Goal: Information Seeking & Learning: Learn about a topic

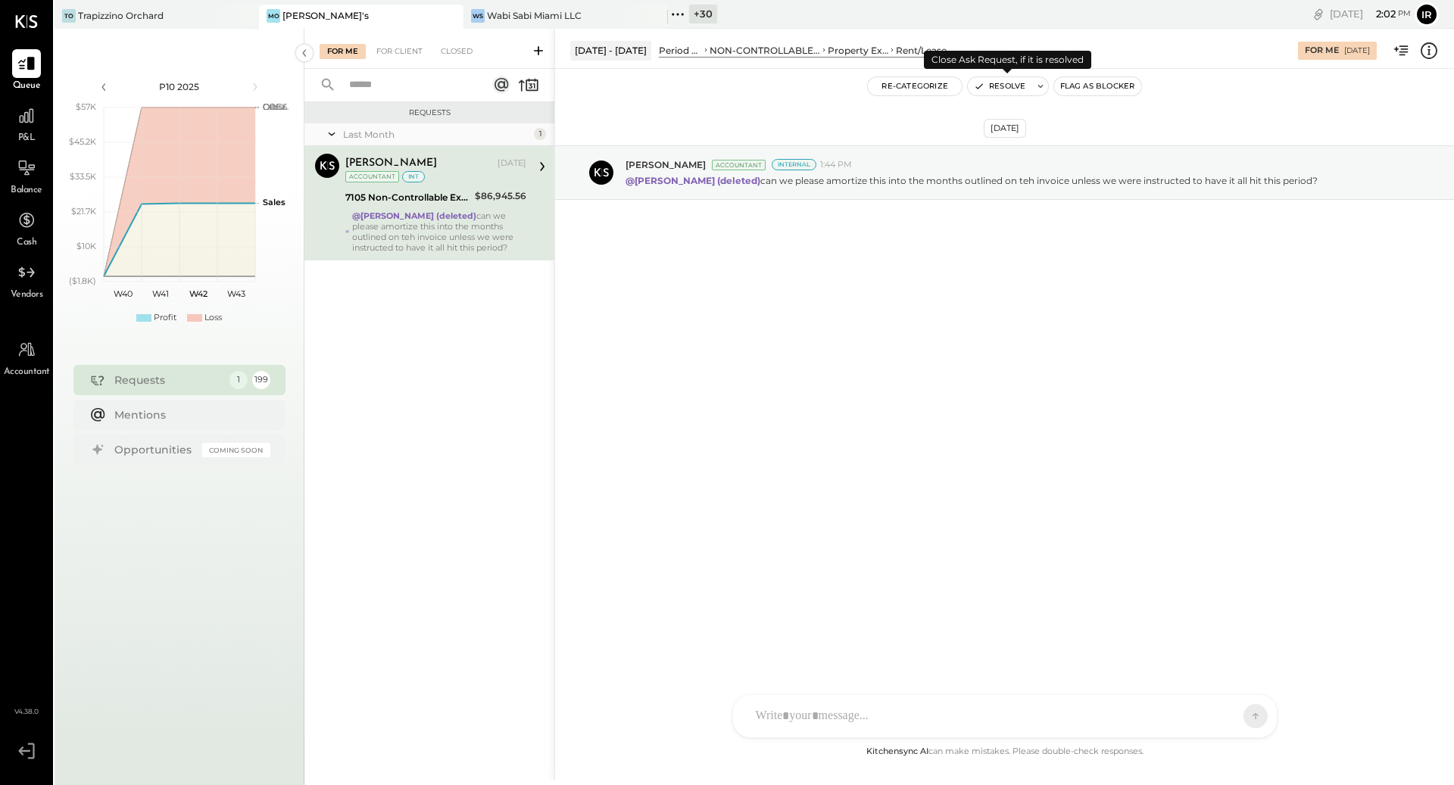
click at [1019, 82] on button "Resolve" at bounding box center [1000, 86] width 64 height 18
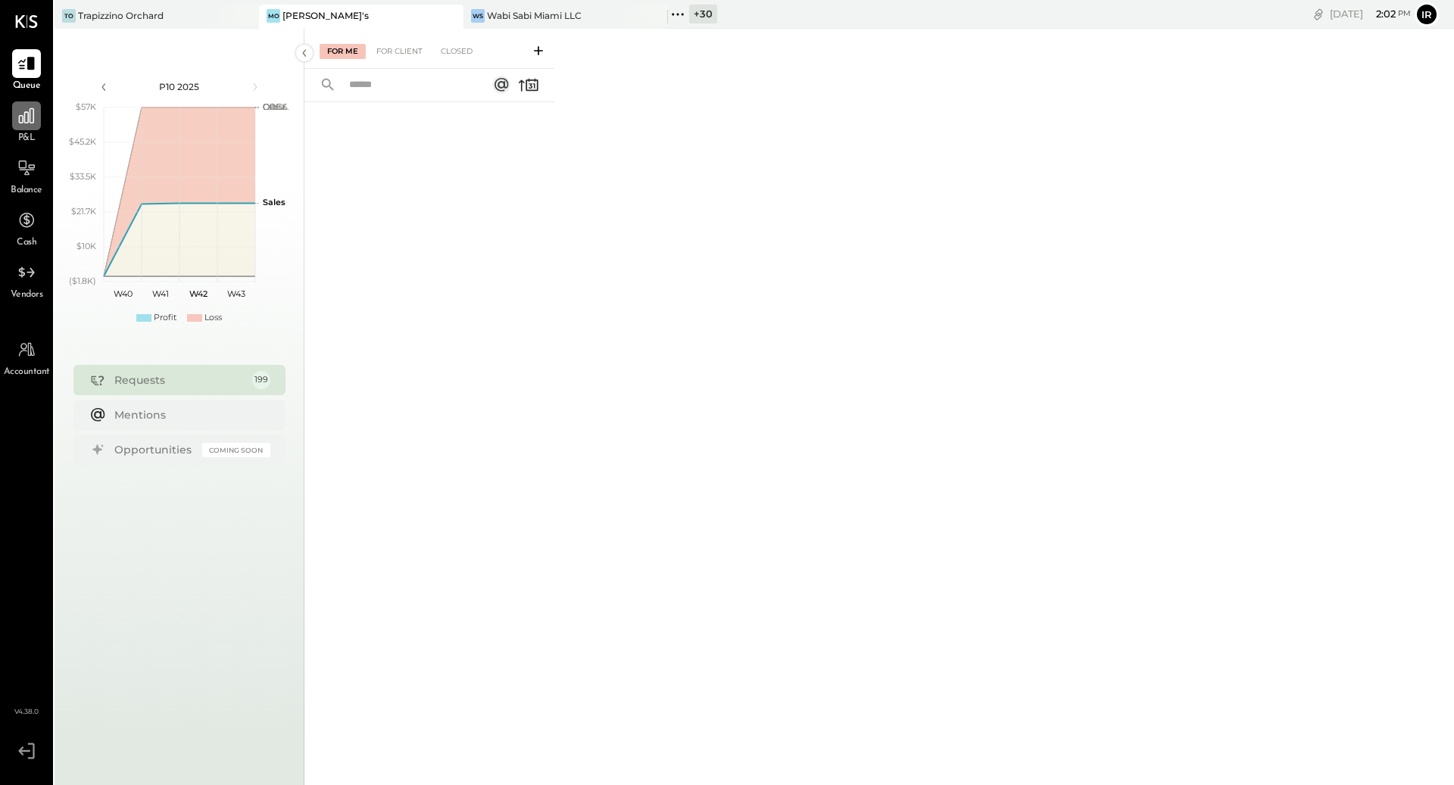
click at [36, 126] on div at bounding box center [26, 115] width 29 height 29
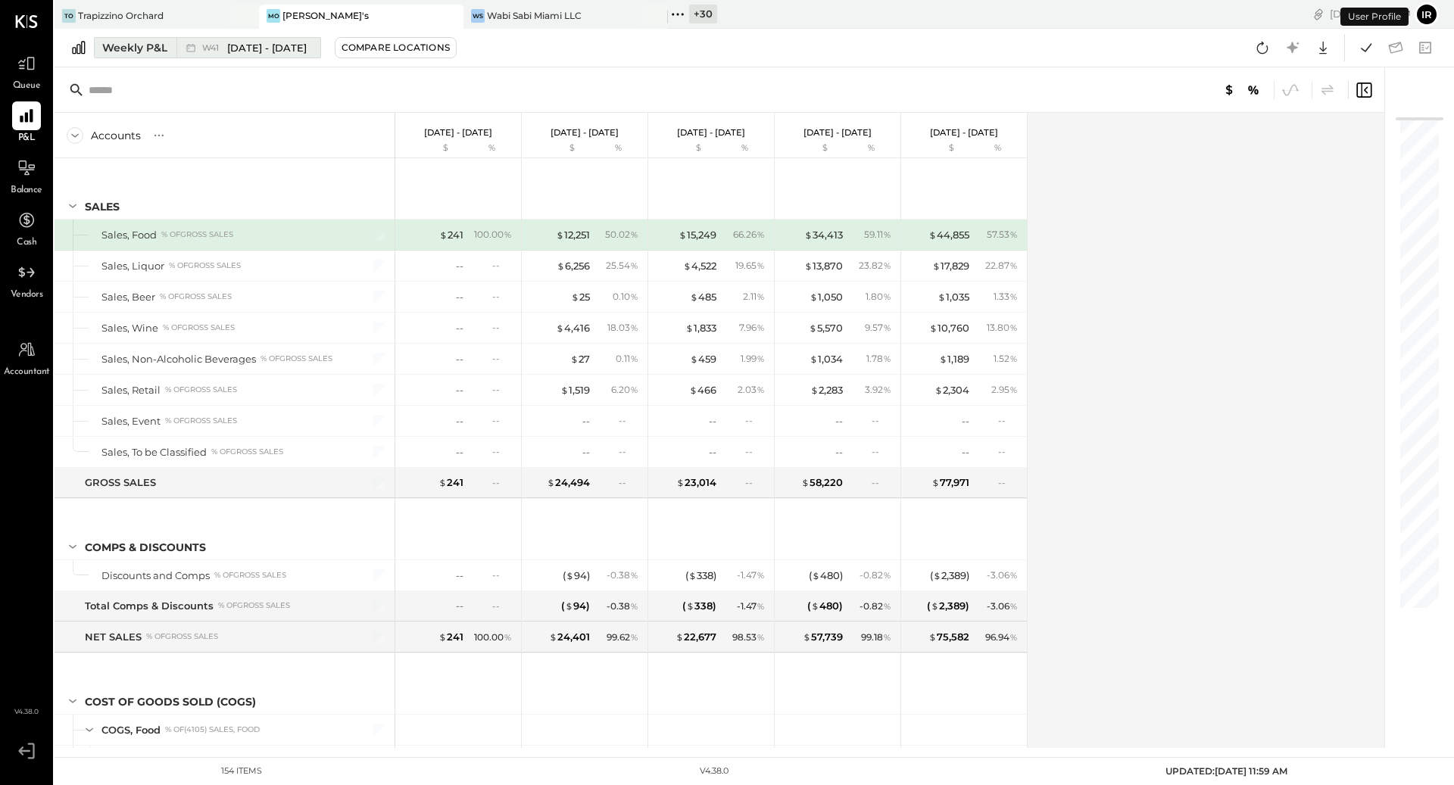
click at [190, 49] on icon at bounding box center [190, 47] width 15 height 15
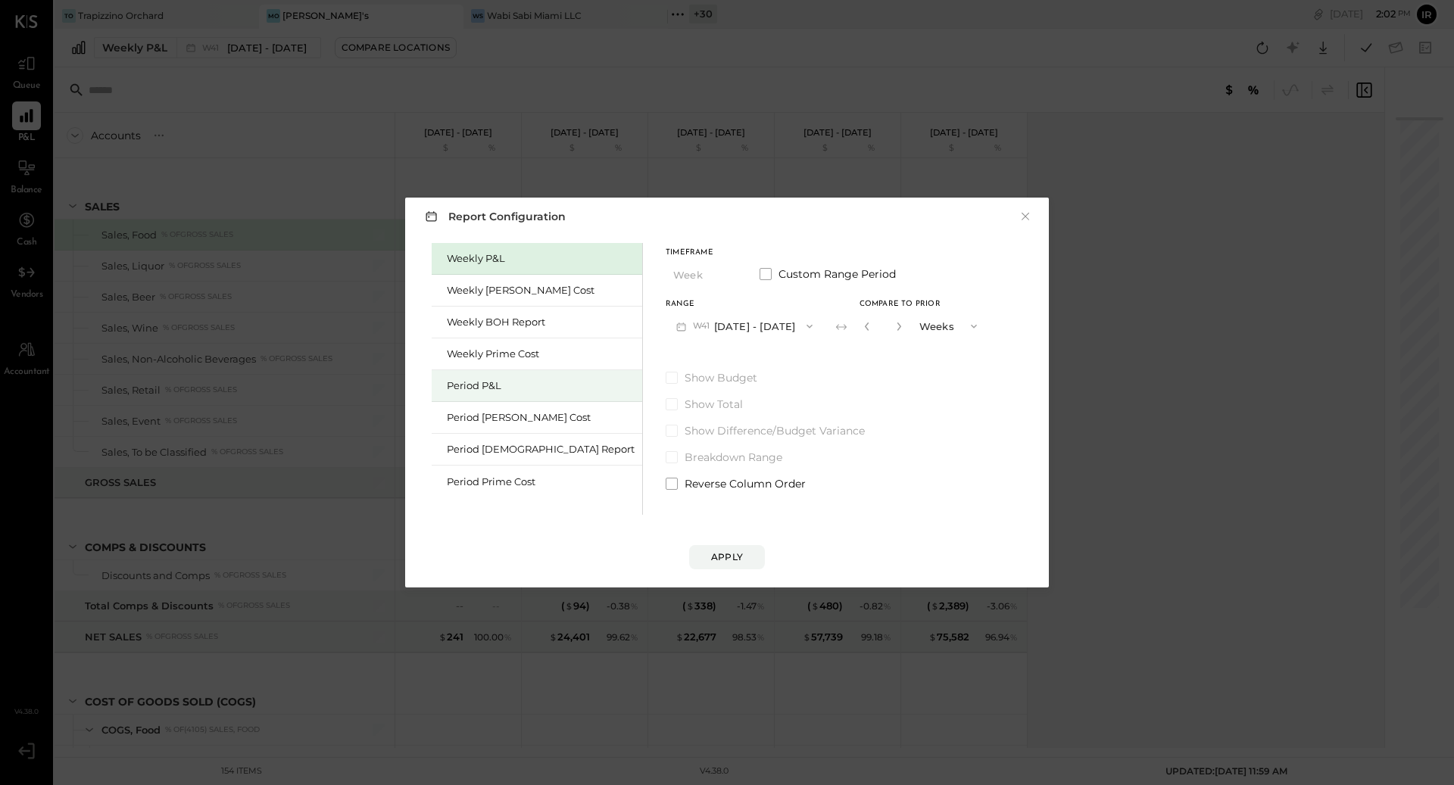
click at [462, 388] on div "Period P&L" at bounding box center [541, 386] width 188 height 14
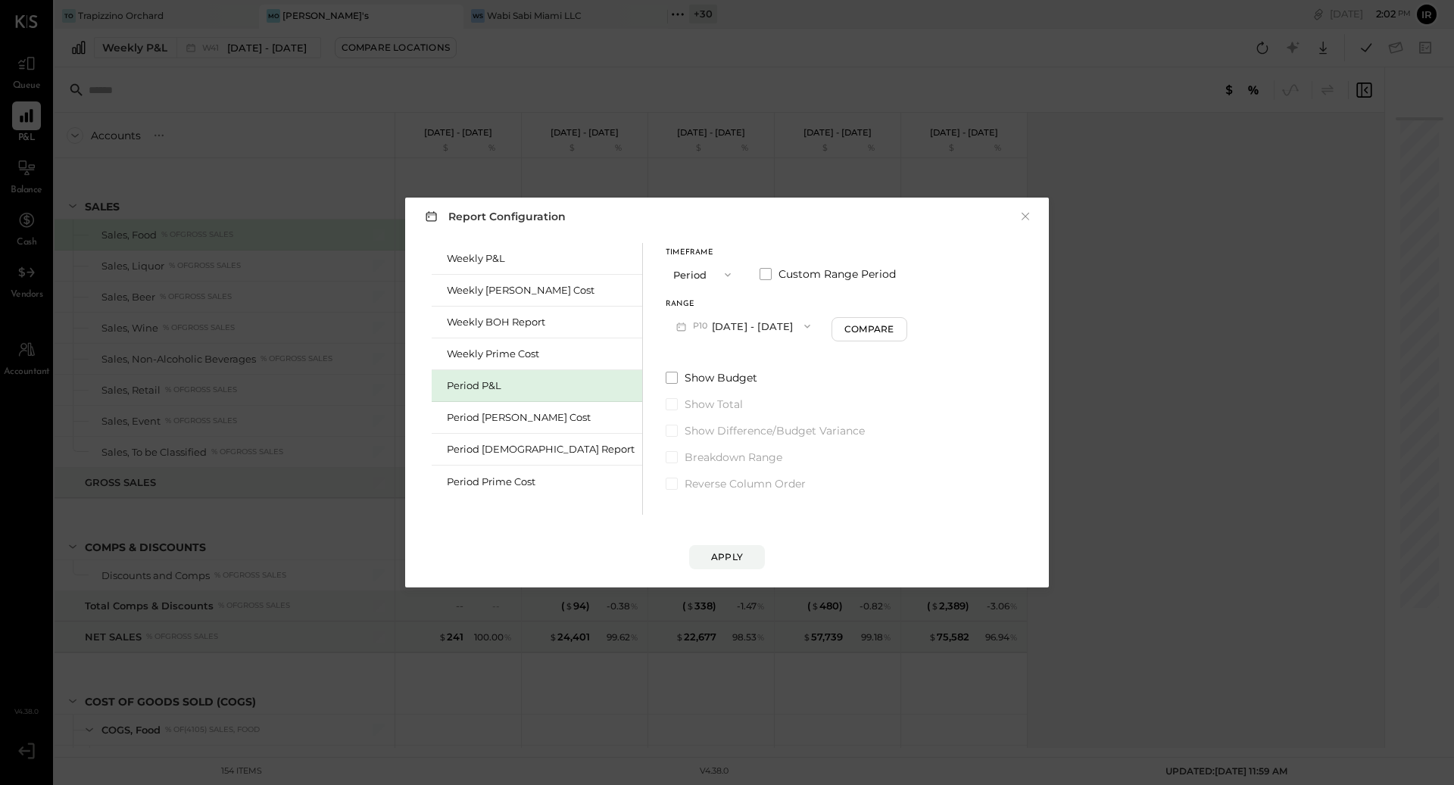
click at [801, 324] on icon "button" at bounding box center [807, 326] width 12 height 12
click at [732, 359] on div "P09 Aug 25 - Sep 28, 2025" at bounding box center [752, 361] width 173 height 32
click at [741, 566] on button "Apply" at bounding box center [727, 557] width 76 height 24
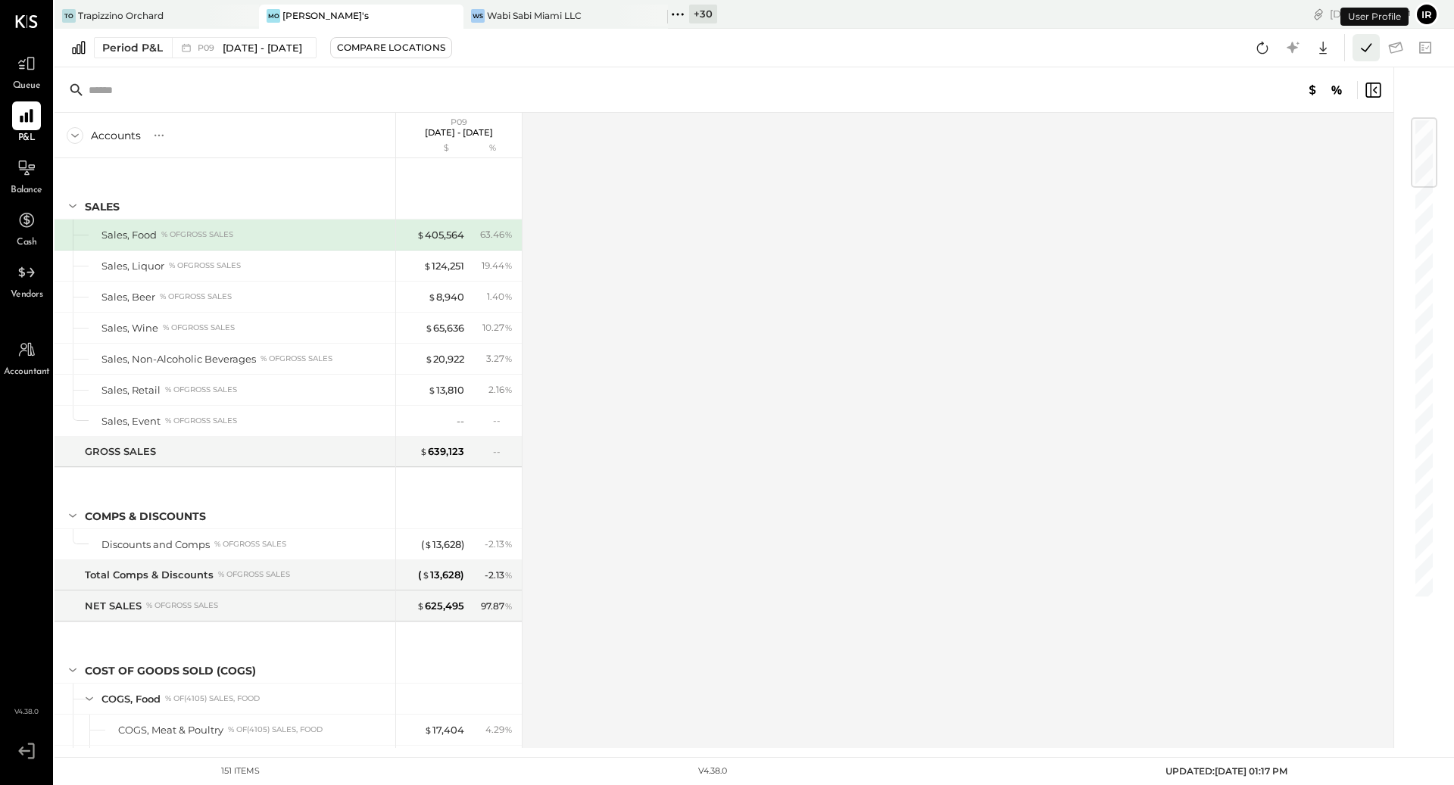
click at [1367, 42] on icon at bounding box center [1366, 48] width 20 height 20
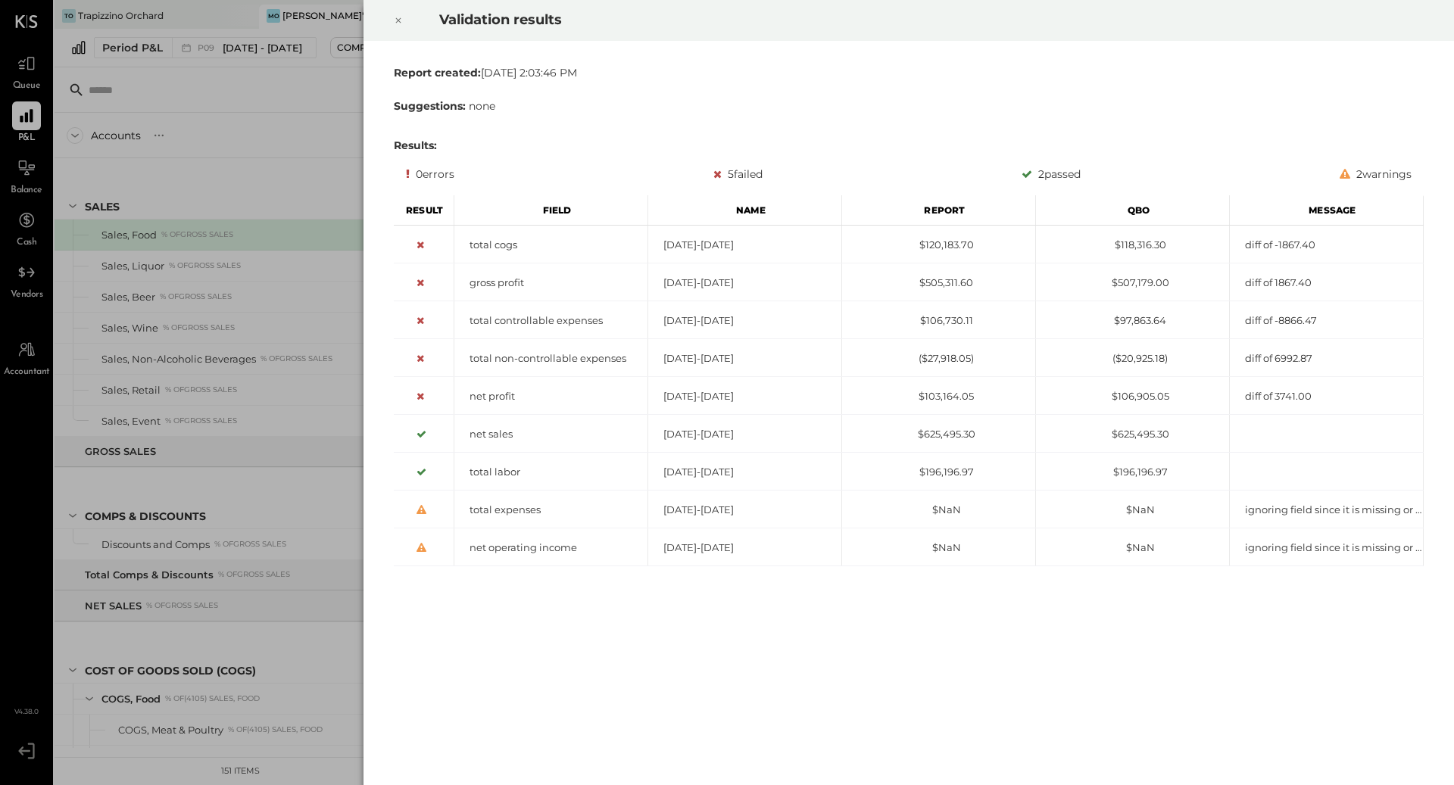
click at [397, 21] on icon at bounding box center [398, 20] width 5 height 5
click at [395, 15] on icon at bounding box center [398, 20] width 9 height 18
click at [396, 17] on icon at bounding box center [398, 20] width 9 height 18
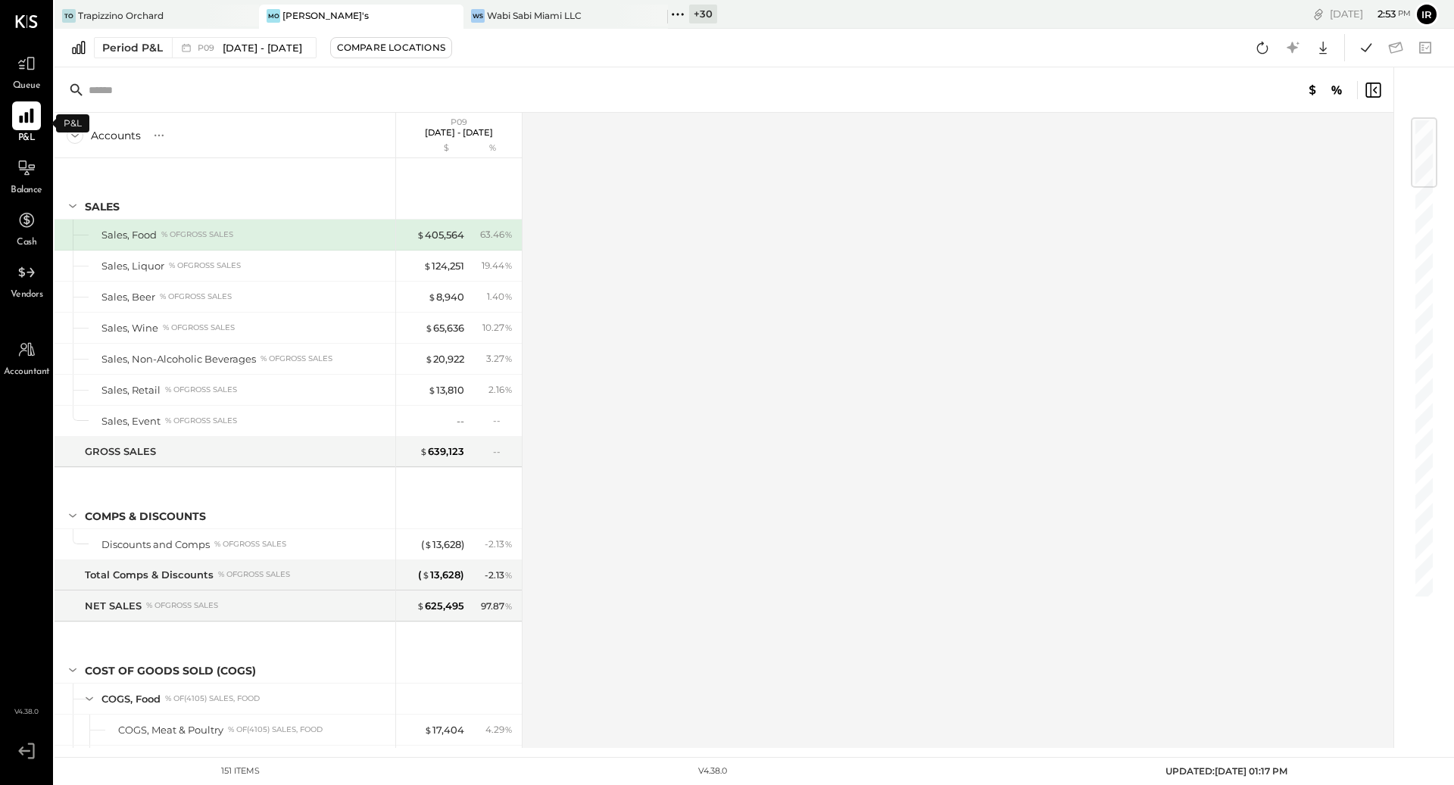
click at [22, 123] on icon at bounding box center [26, 116] width 14 height 14
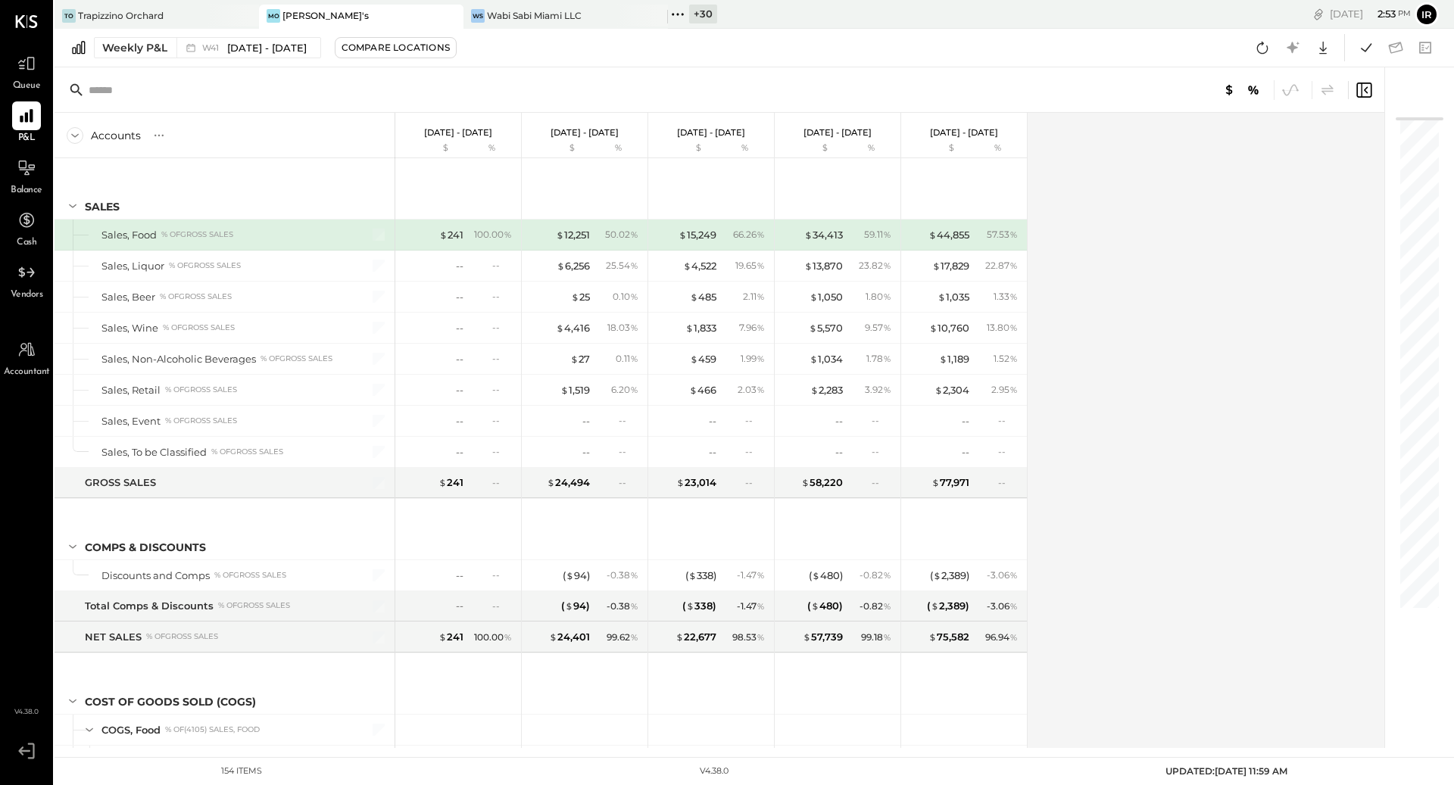
click at [713, 8] on div "+ 30" at bounding box center [703, 14] width 28 height 19
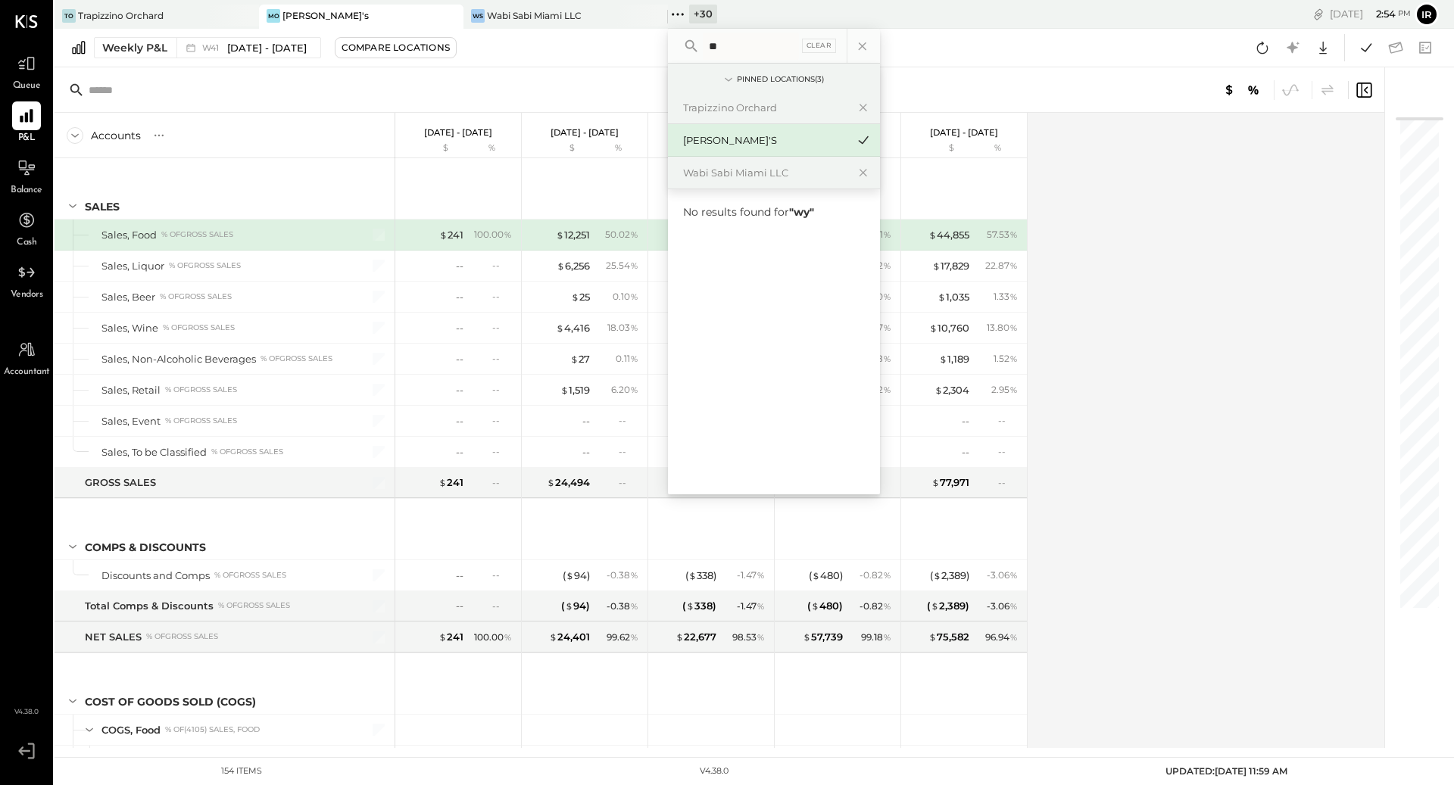
type input "*"
